Goal: Task Accomplishment & Management: Complete application form

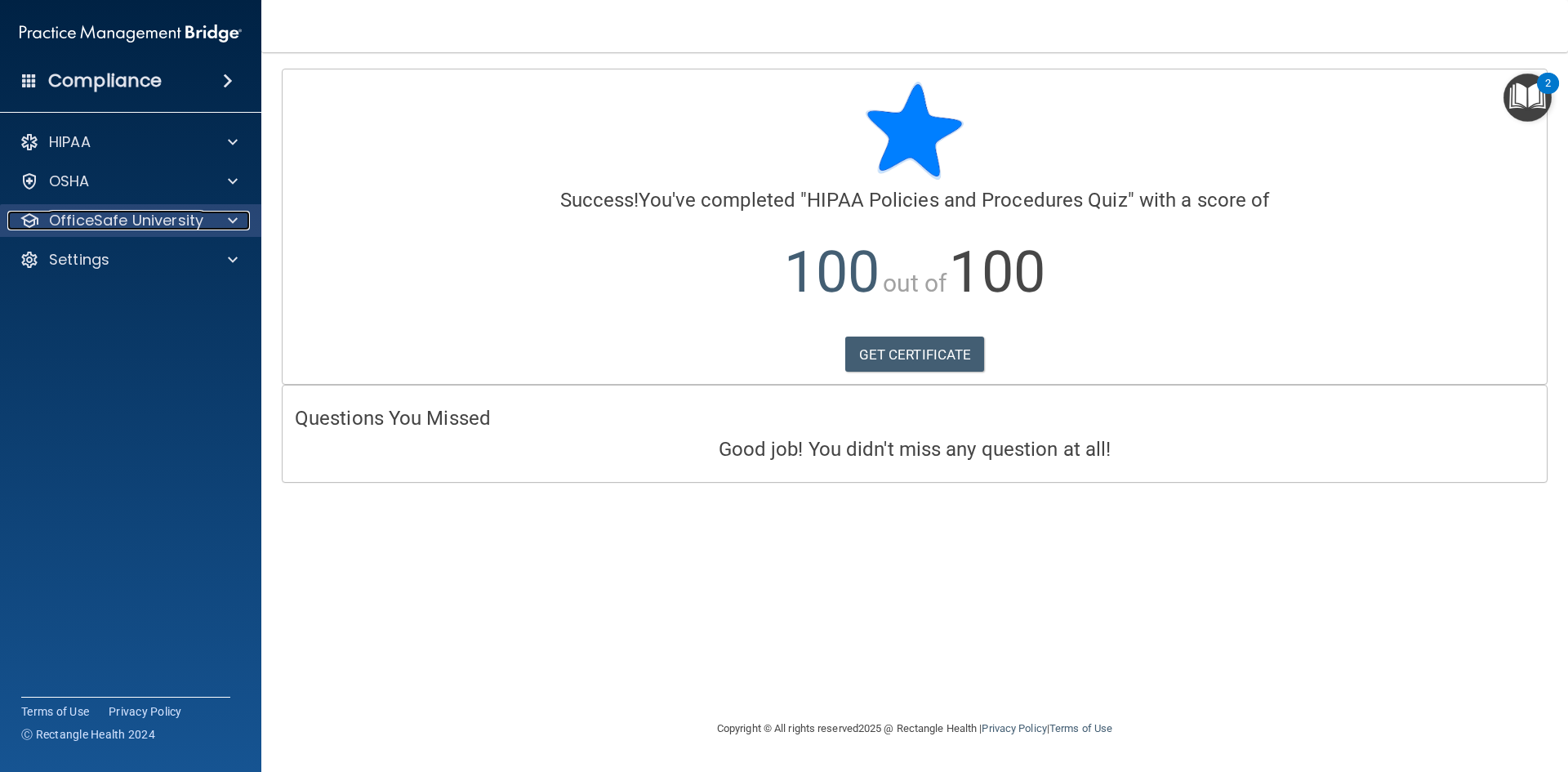
click at [149, 221] on p "OfficeSafe University" at bounding box center [126, 221] width 154 height 19
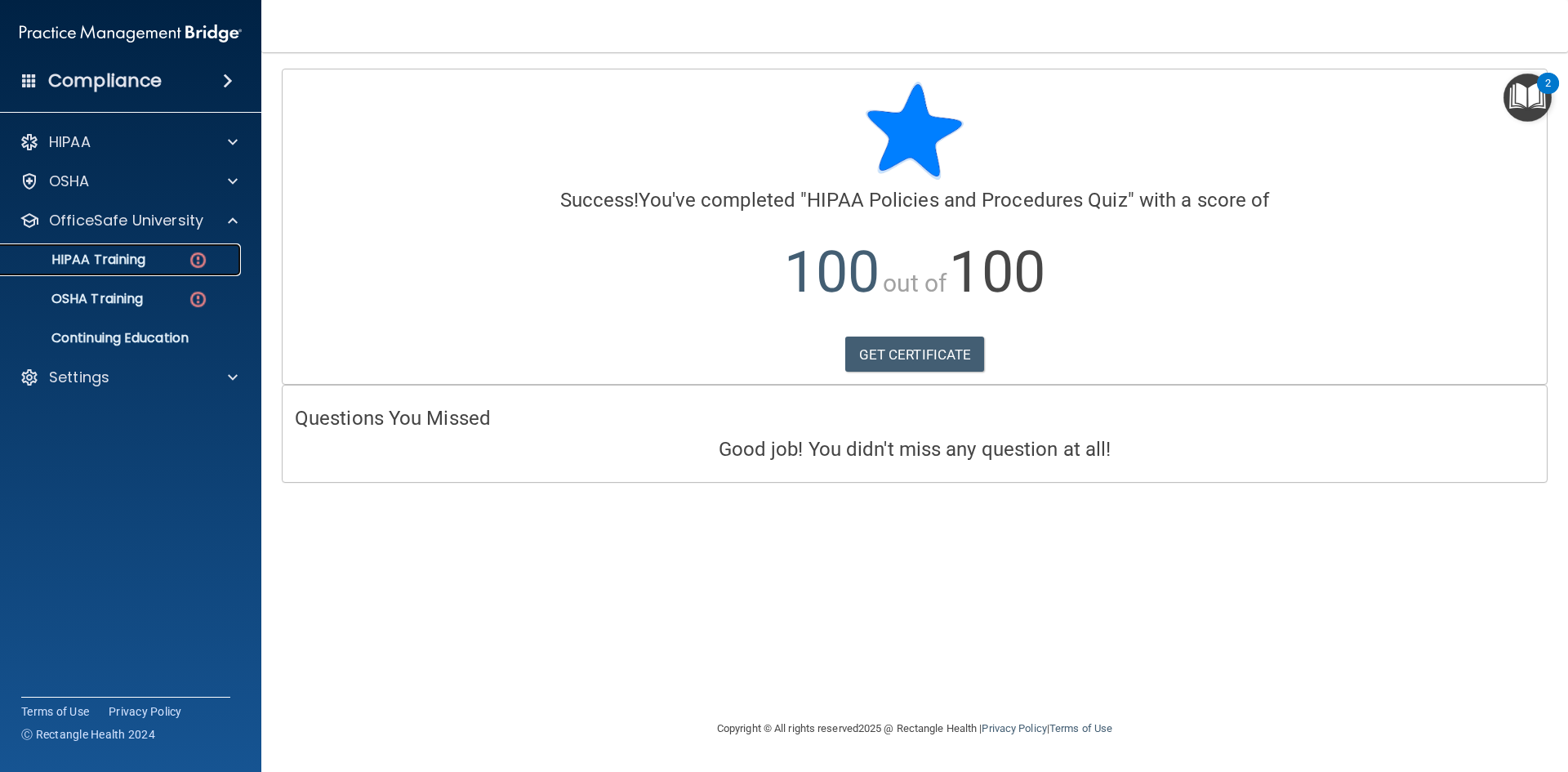
click at [131, 270] on link "HIPAA Training" at bounding box center [112, 259] width 258 height 33
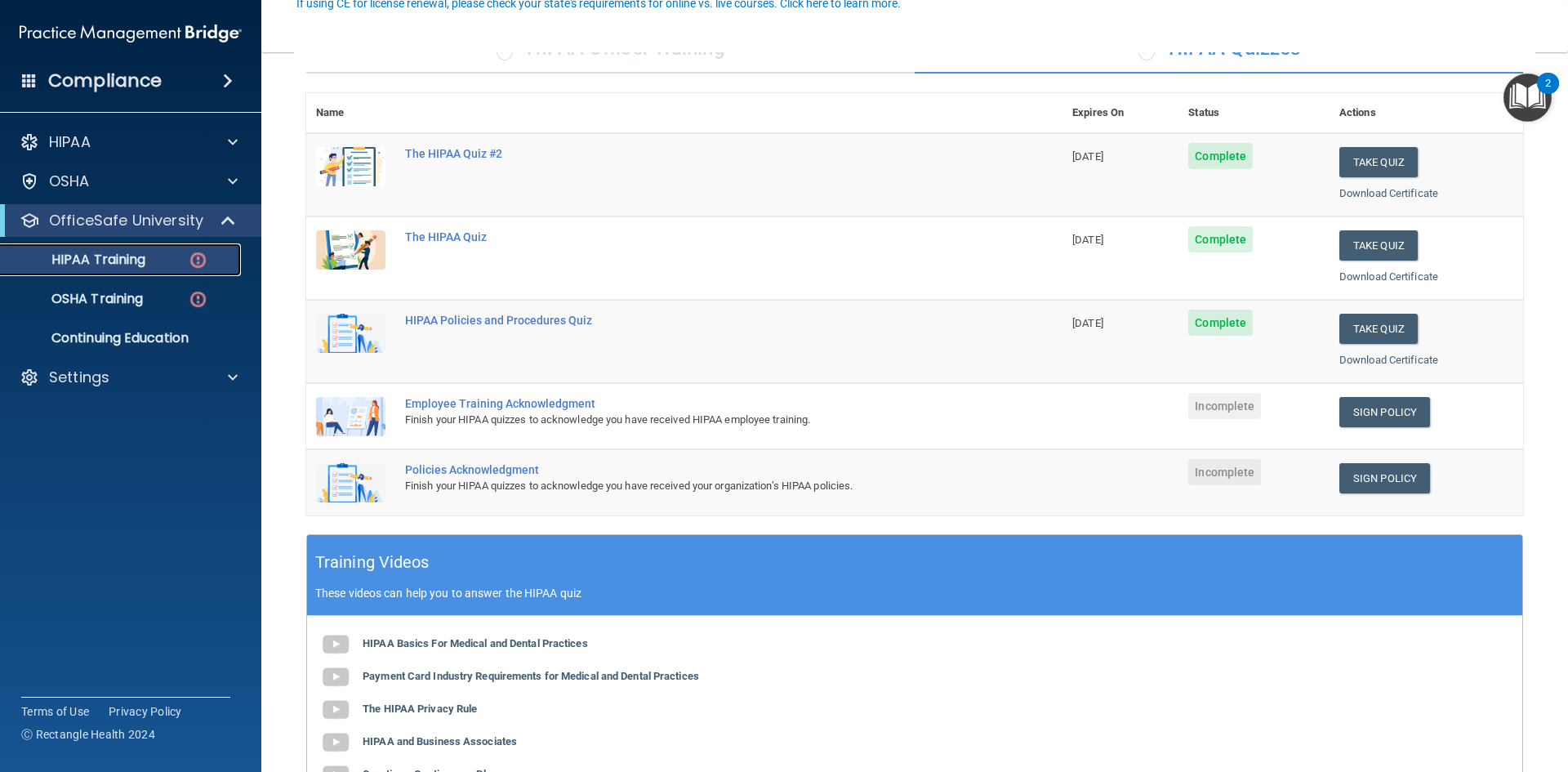
scroll to position [163, 0]
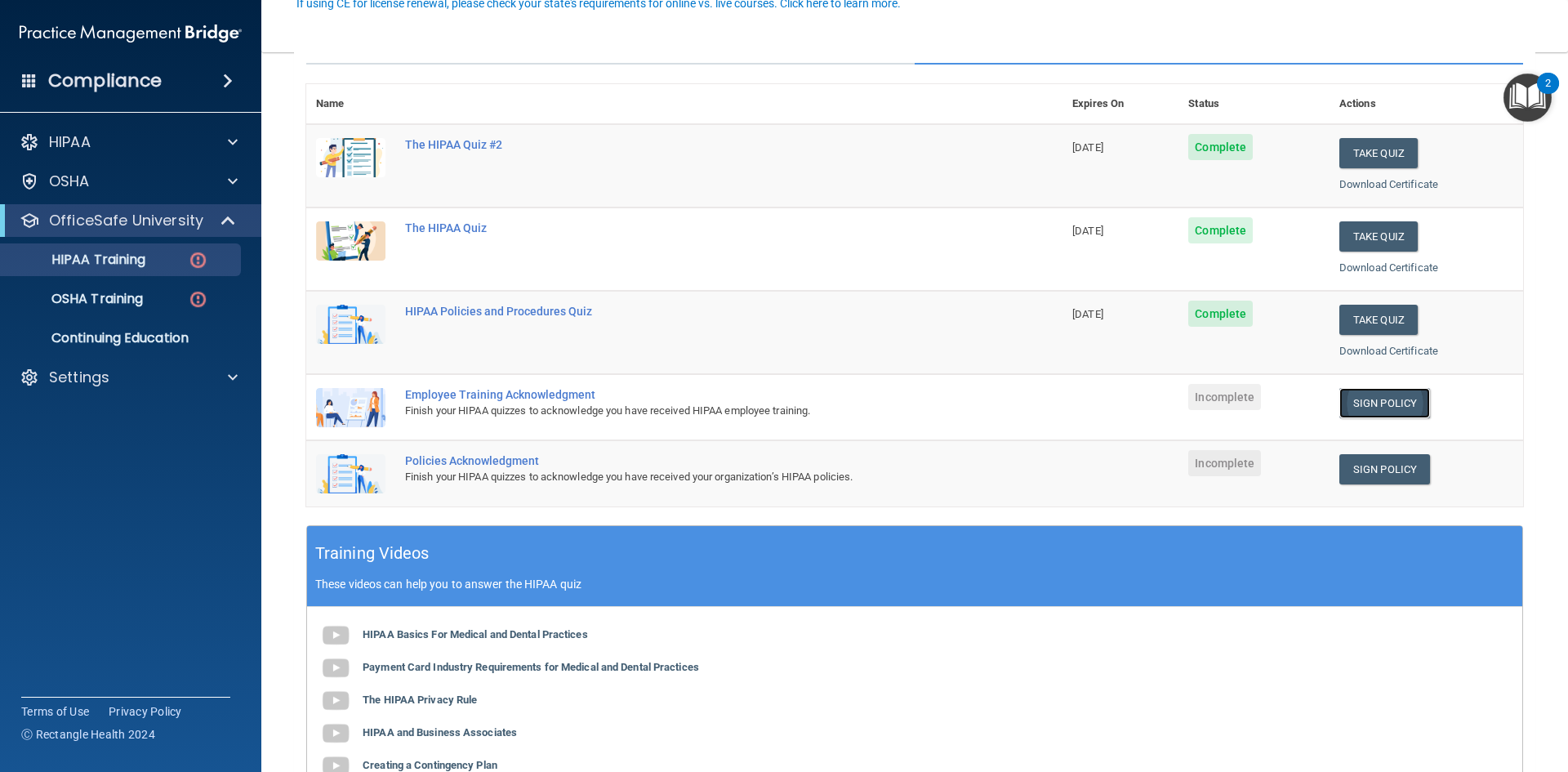
click at [1364, 397] on link "Sign Policy" at bounding box center [1385, 403] width 91 height 30
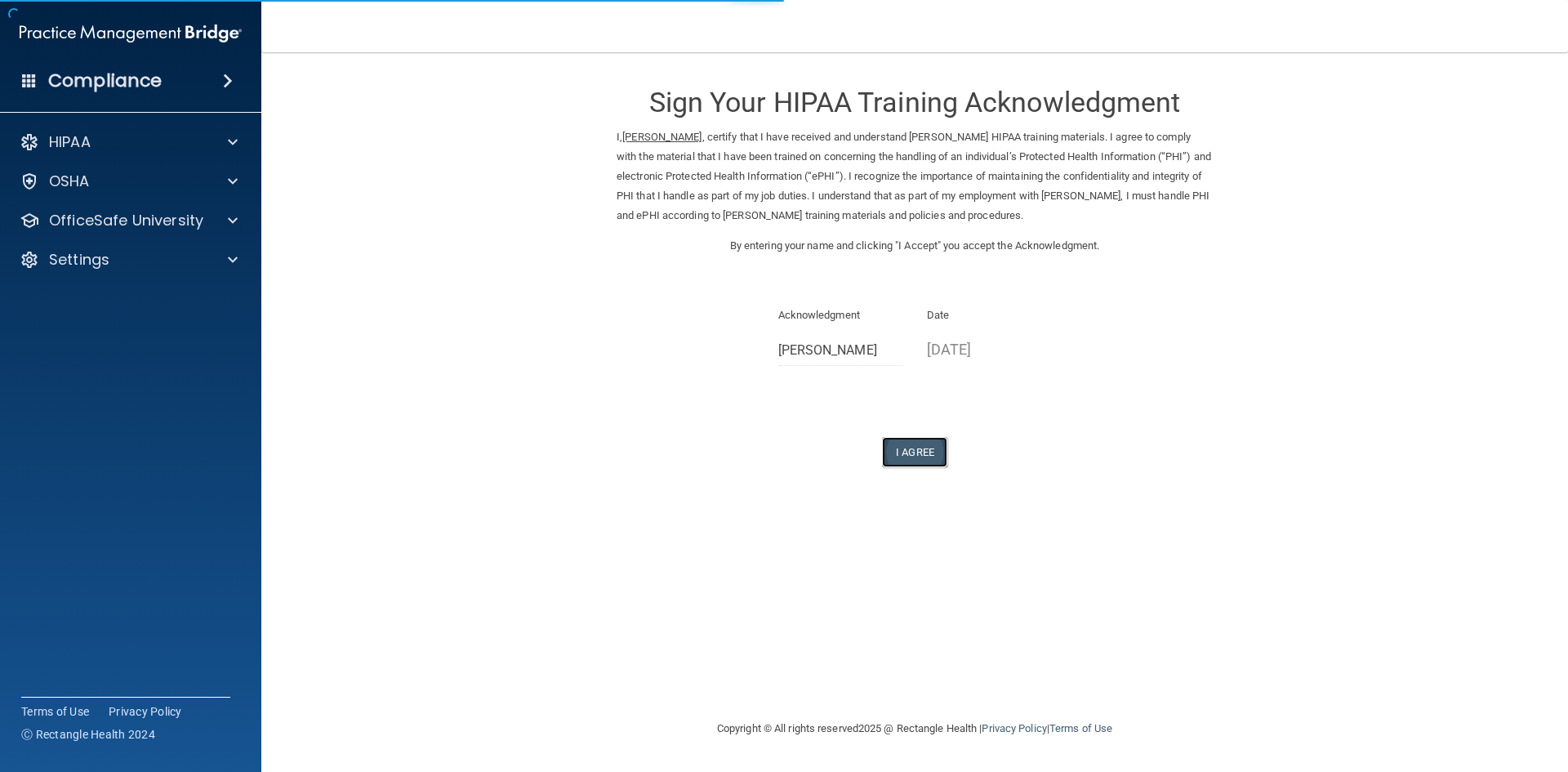
click at [912, 453] on button "I Agree" at bounding box center [915, 453] width 65 height 30
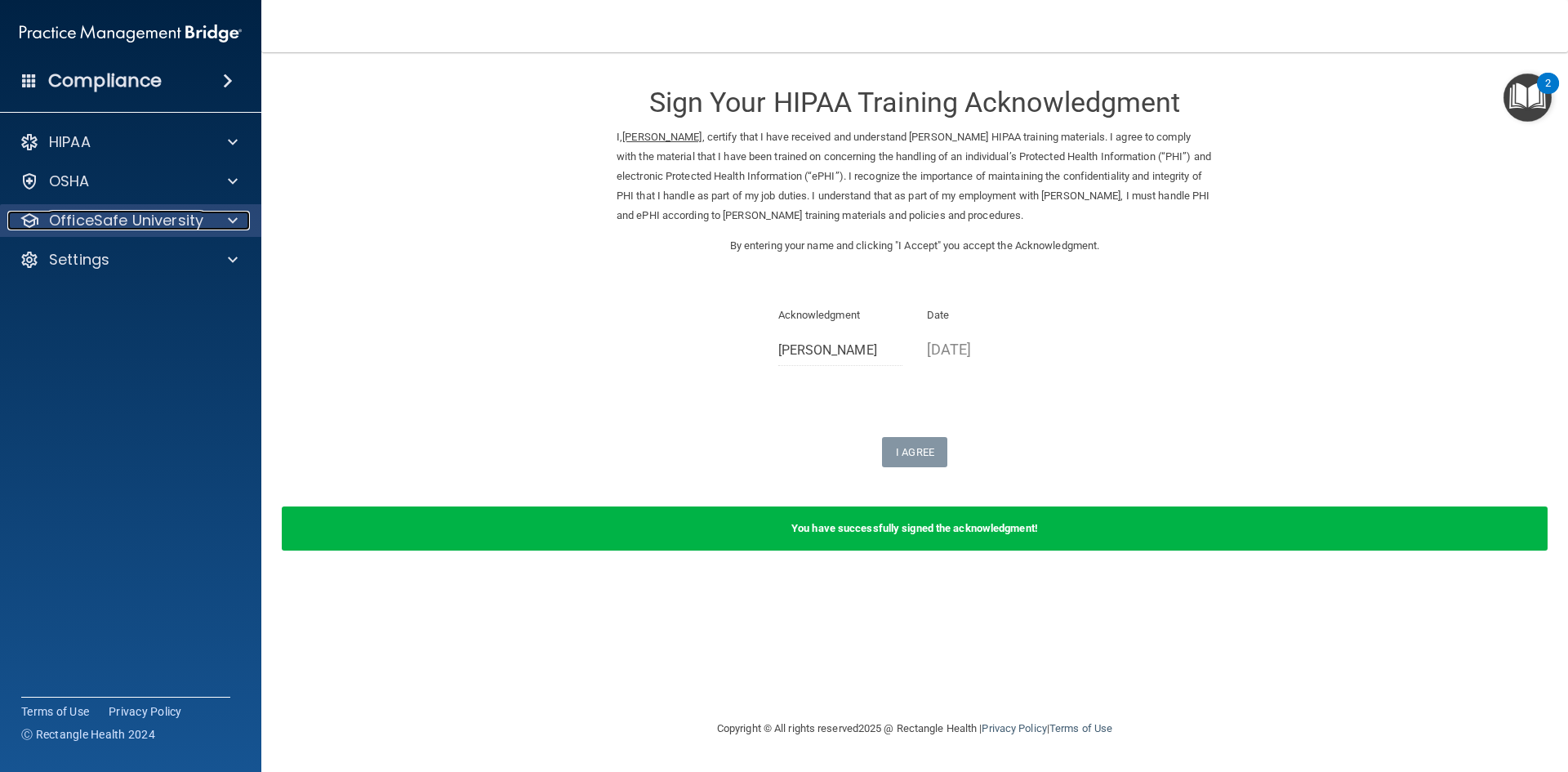
click at [120, 214] on p "OfficeSafe University" at bounding box center [126, 221] width 154 height 19
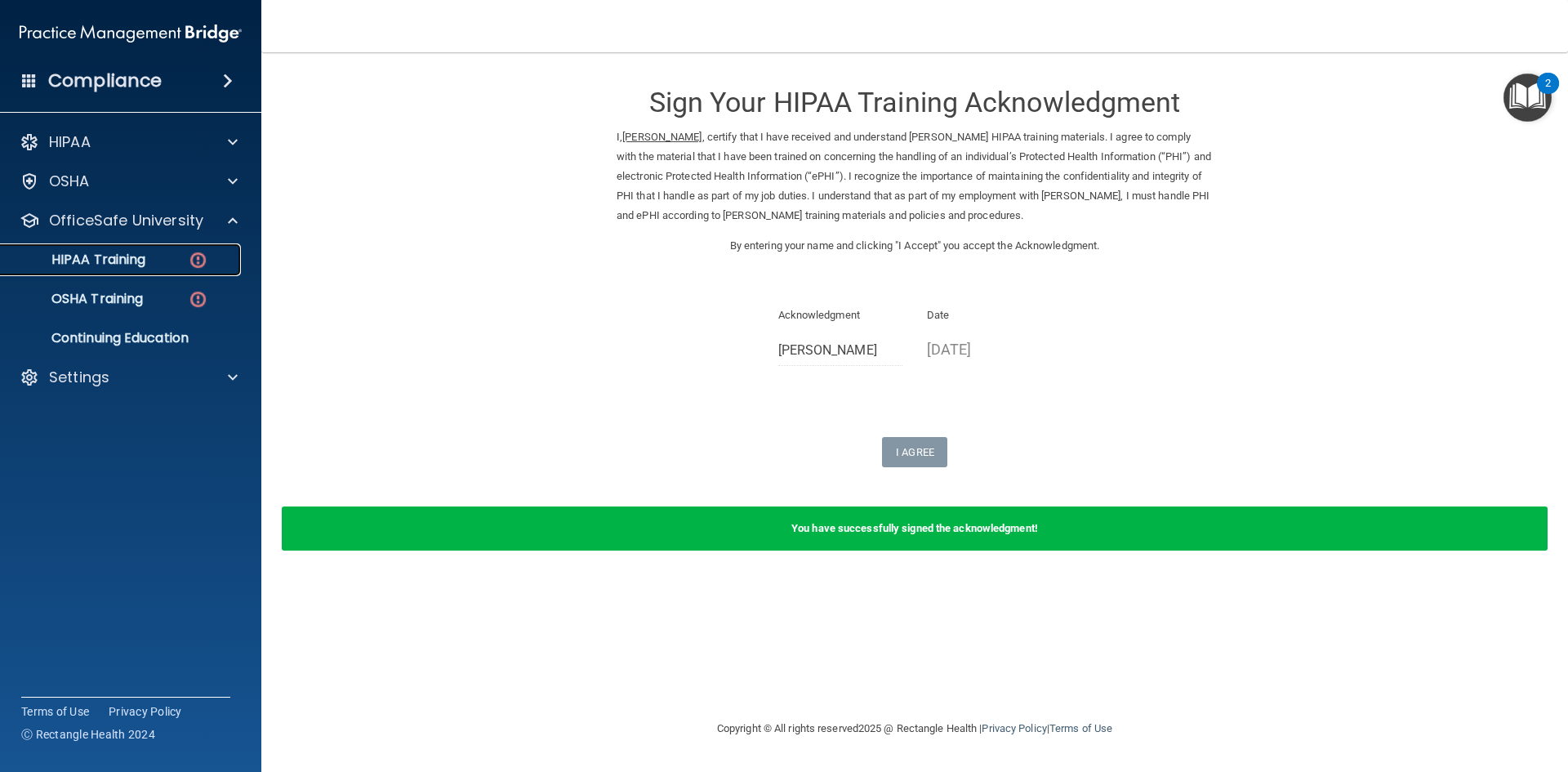
click at [153, 262] on div "HIPAA Training" at bounding box center [122, 259] width 223 height 17
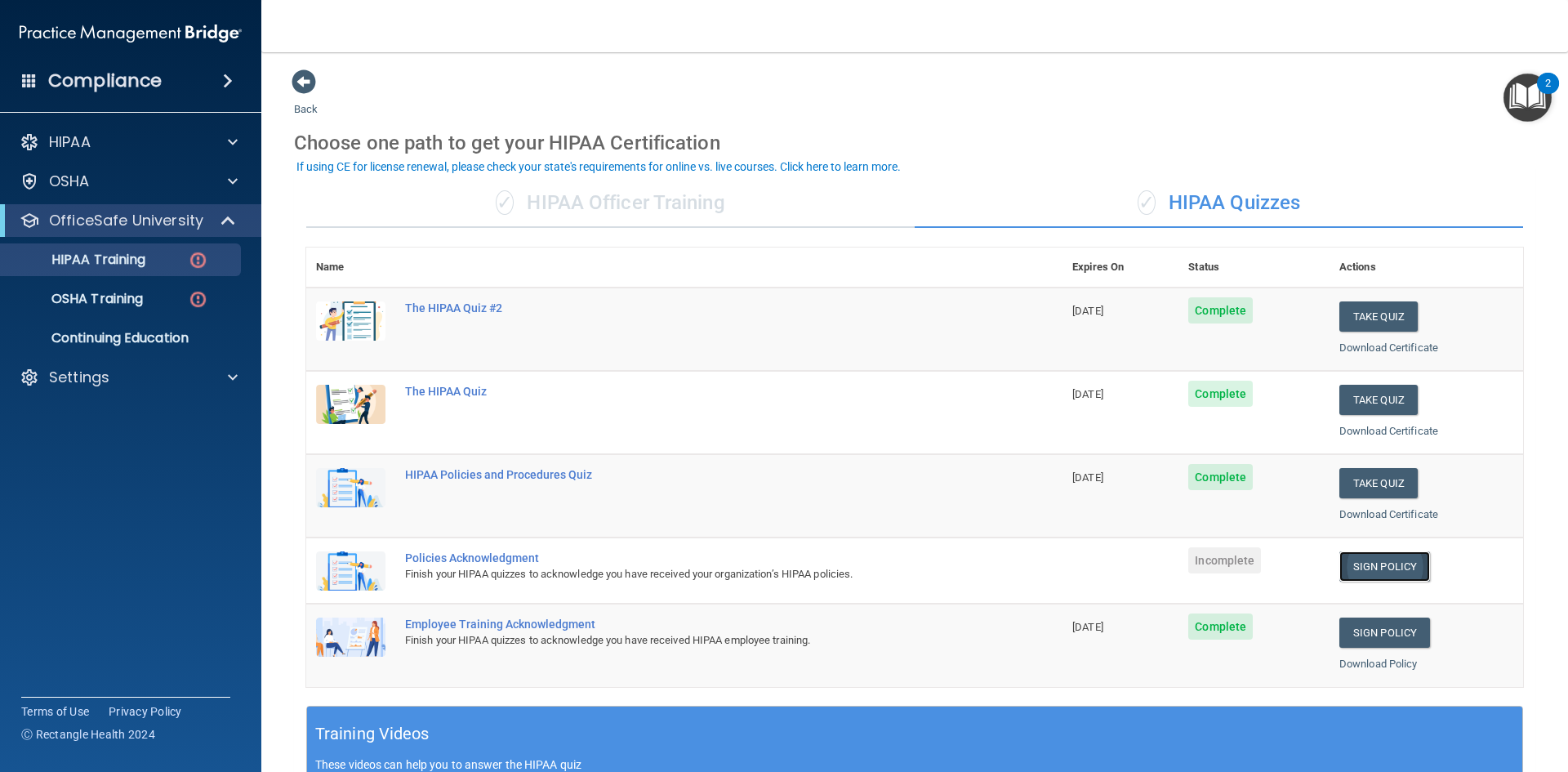
click at [1367, 572] on link "Sign Policy" at bounding box center [1385, 566] width 91 height 30
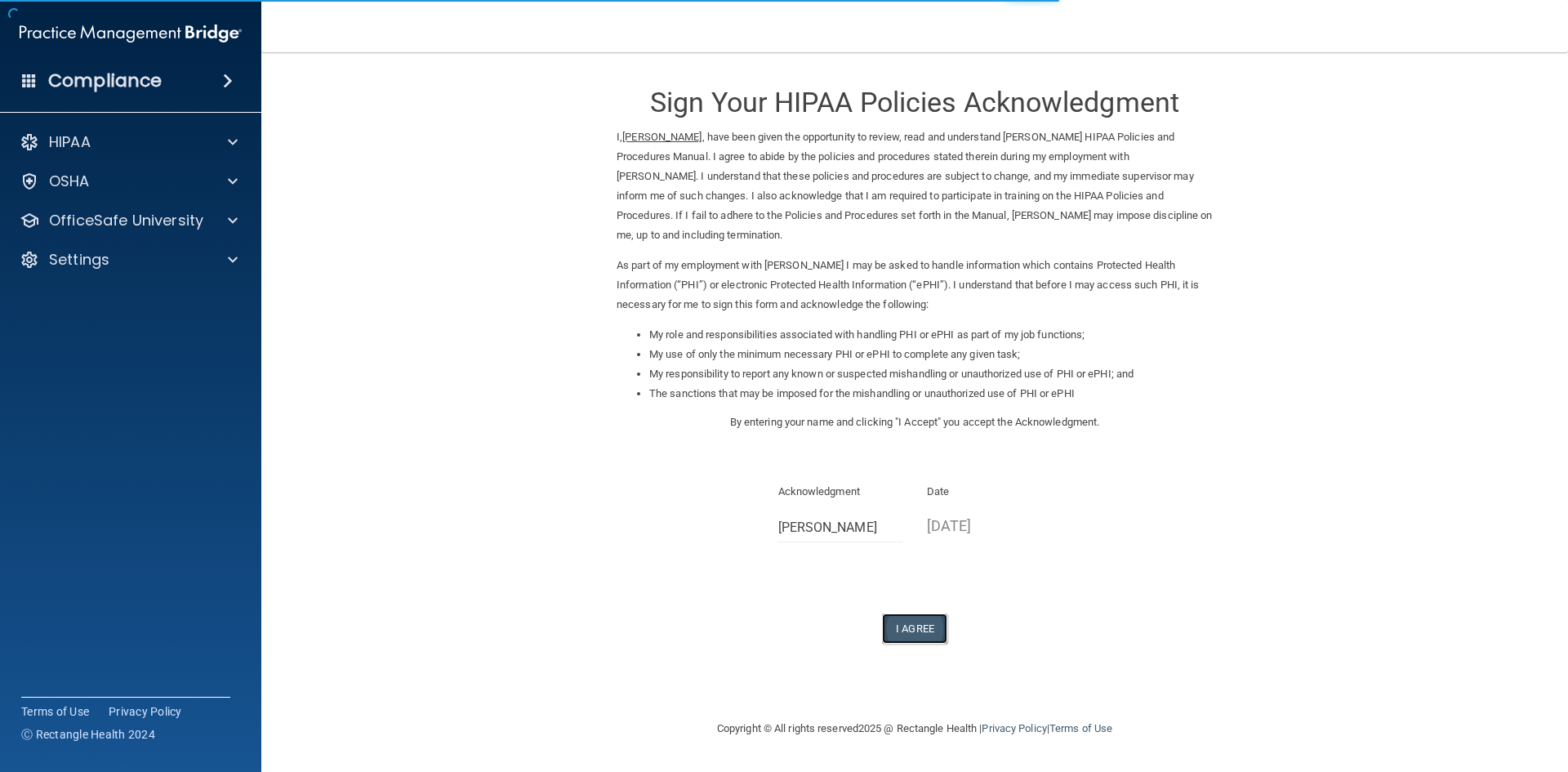
click at [917, 641] on button "I Agree" at bounding box center [915, 629] width 65 height 30
click at [919, 626] on button "I Agree" at bounding box center [915, 629] width 65 height 30
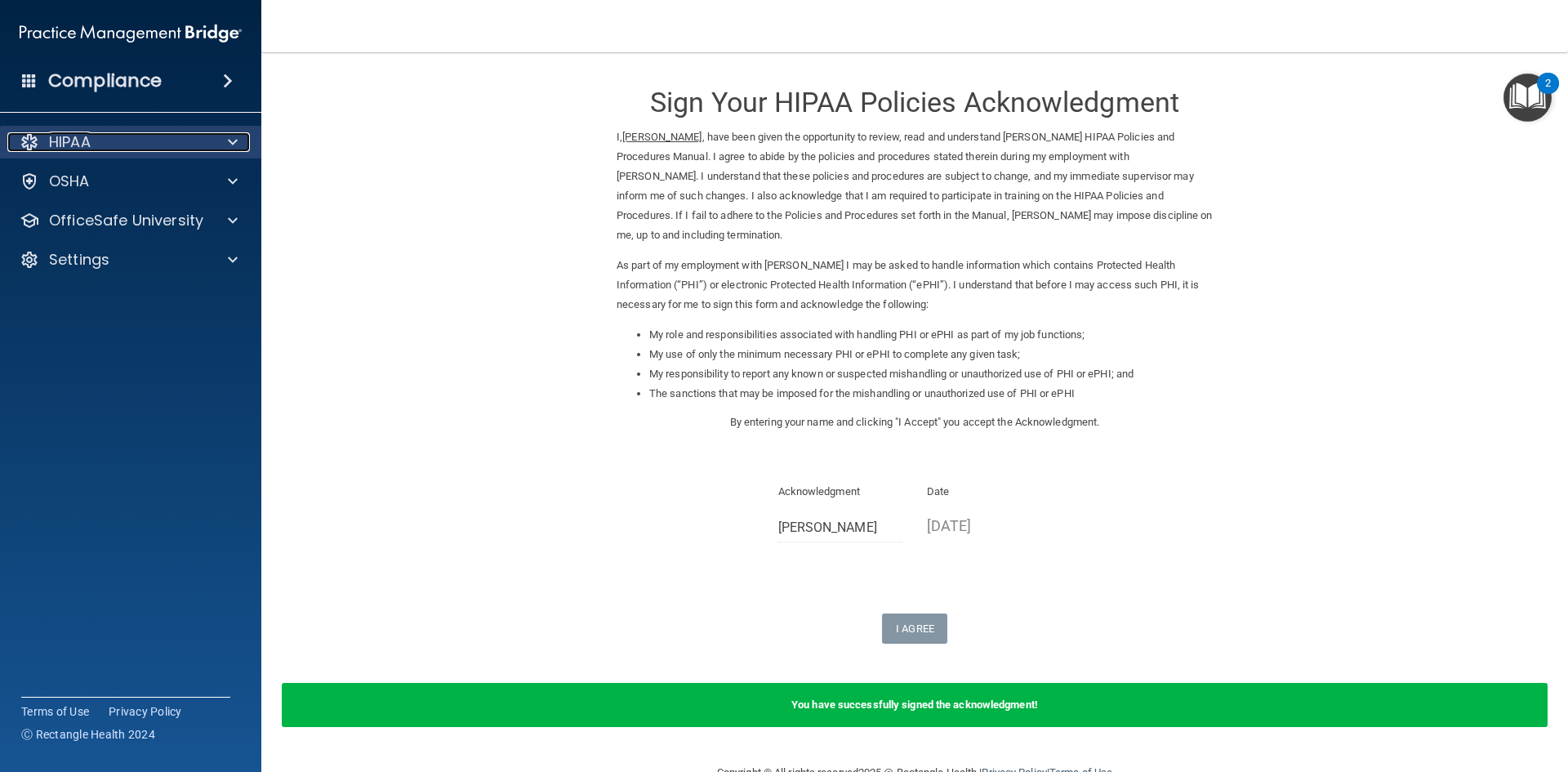
click at [123, 151] on div "HIPAA" at bounding box center [108, 142] width 203 height 19
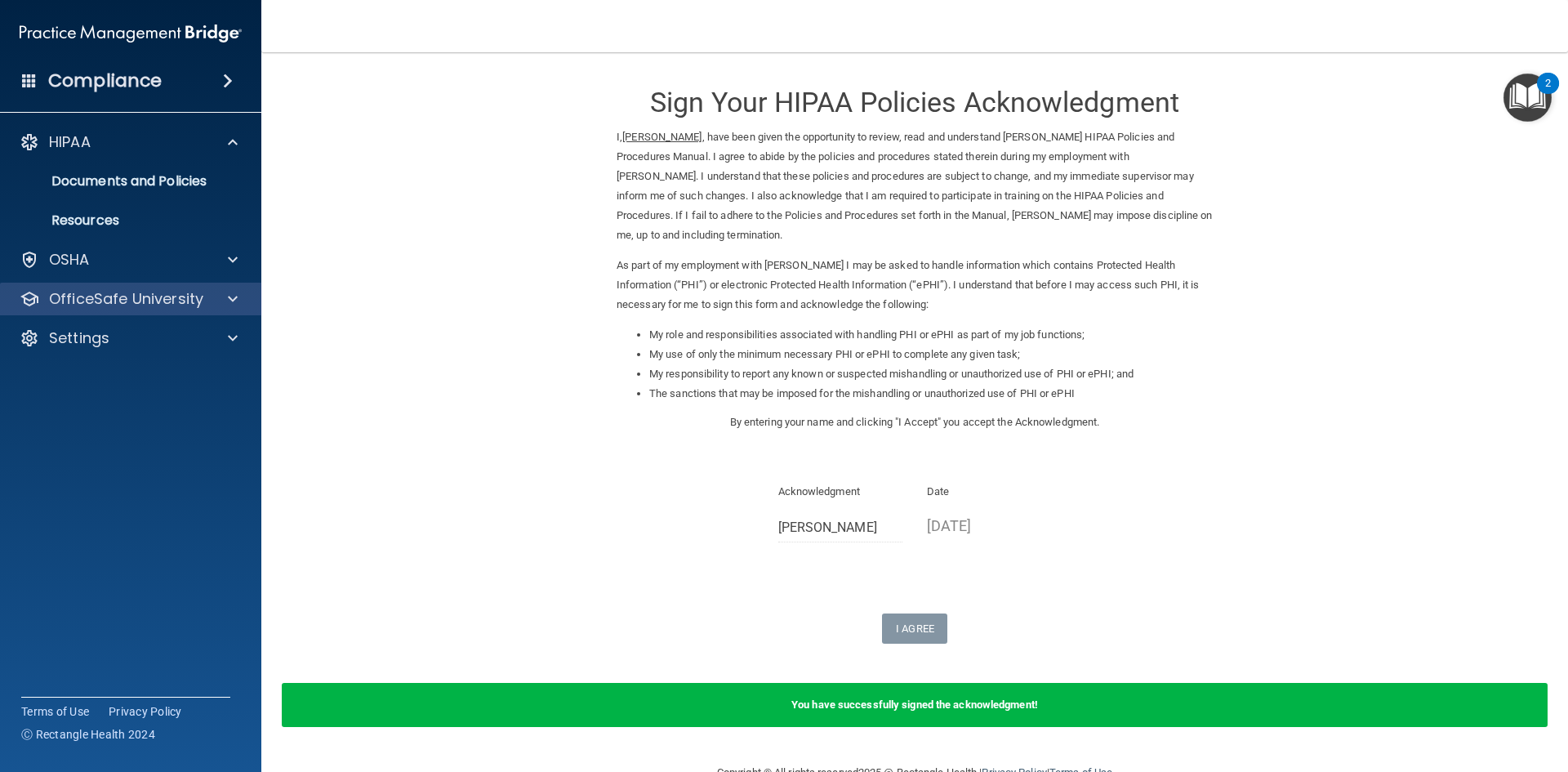
click at [130, 288] on div "OfficeSafe University" at bounding box center [131, 298] width 262 height 33
click at [181, 295] on p "OfficeSafe University" at bounding box center [126, 299] width 154 height 19
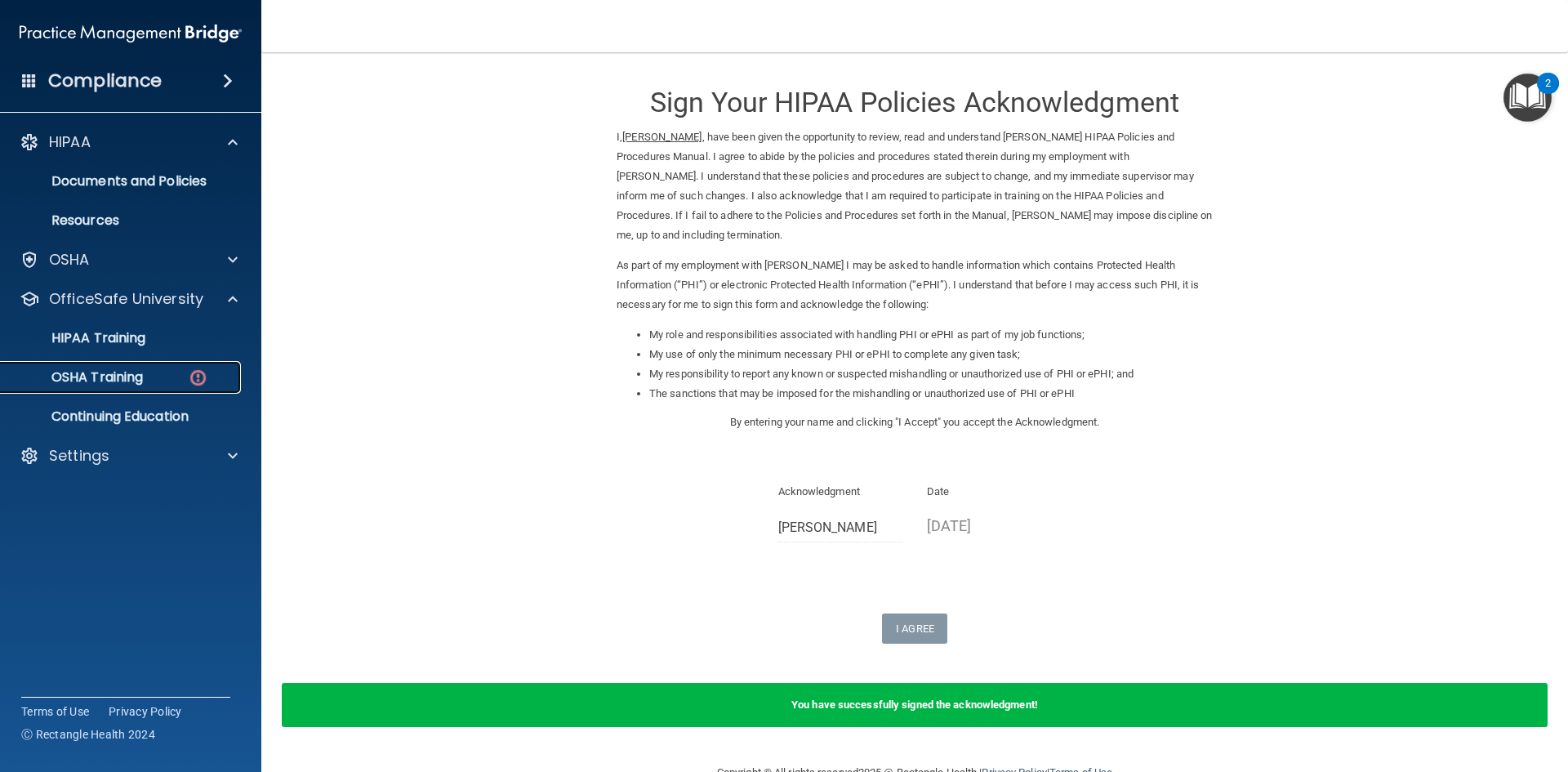
click at [128, 379] on p "OSHA Training" at bounding box center [77, 378] width 132 height 17
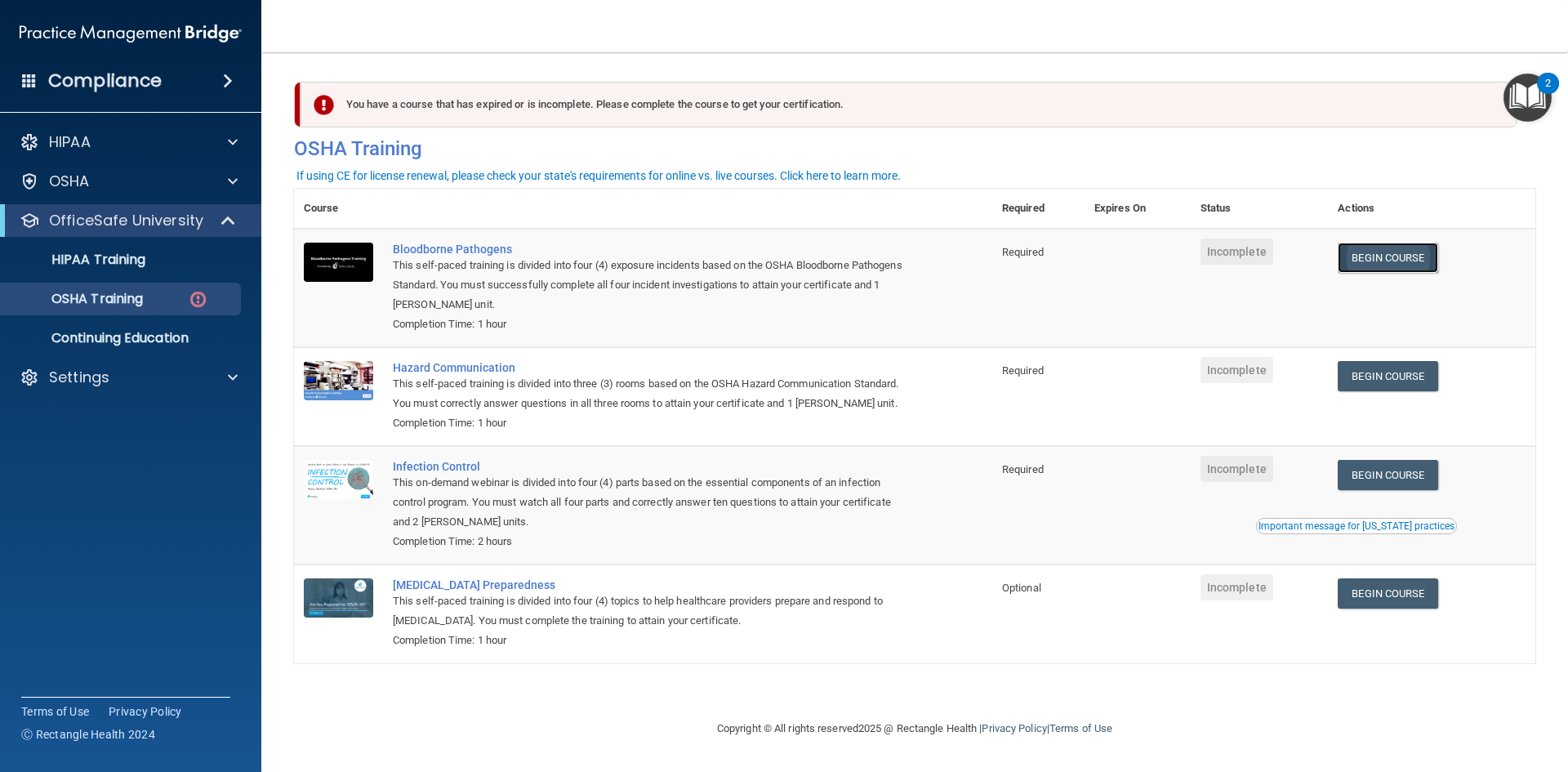
click at [1399, 255] on link "Begin Course" at bounding box center [1387, 258] width 100 height 30
